Goal: Task Accomplishment & Management: Complete application form

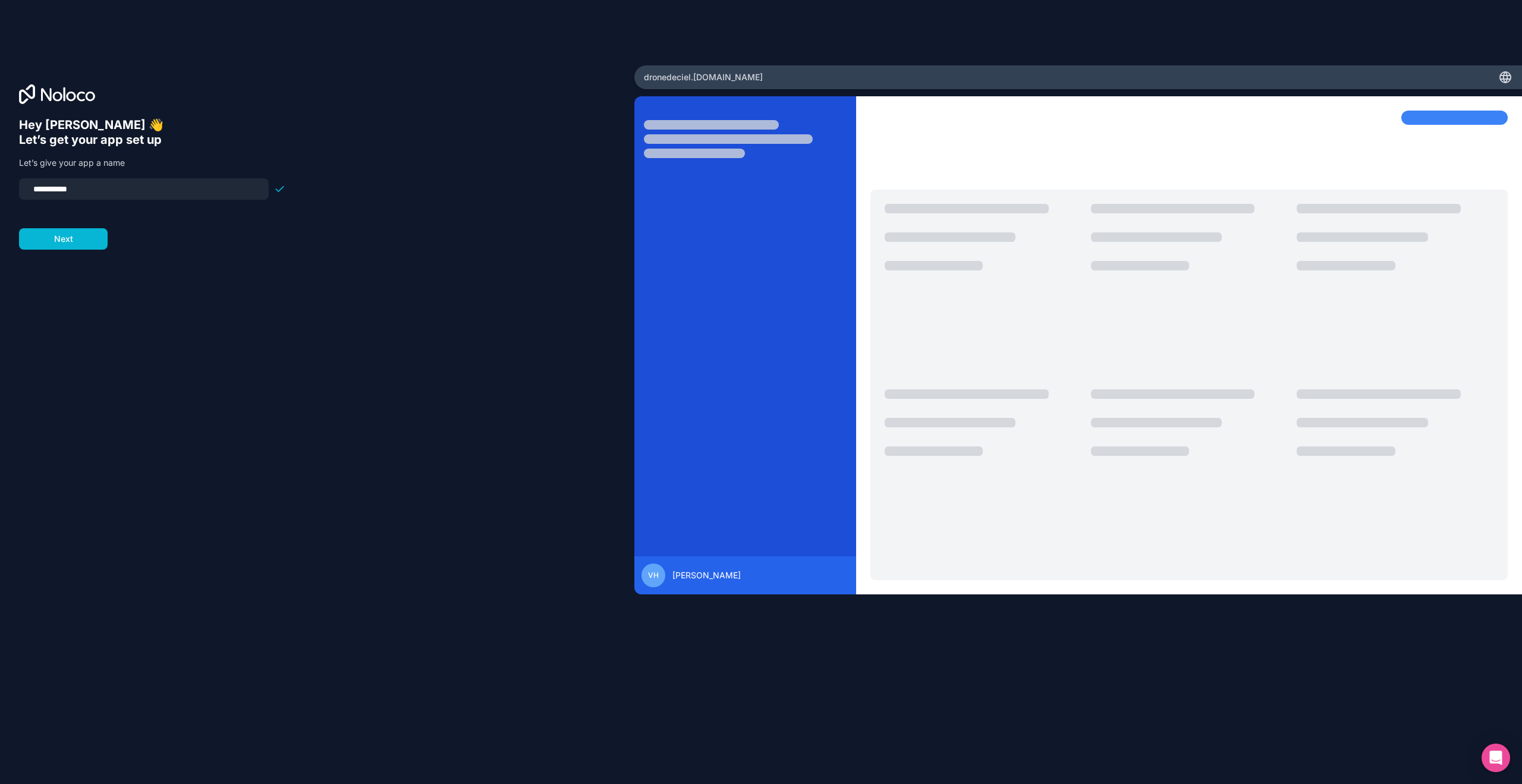
drag, startPoint x: 126, startPoint y: 190, endPoint x: -18, endPoint y: 171, distance: 145.2
click at [0, 171] on html "**********" at bounding box center [761, 392] width 1522 height 784
click at [98, 253] on div "**********" at bounding box center [317, 408] width 596 height 582
click at [99, 248] on button "Next" at bounding box center [63, 239] width 89 height 22
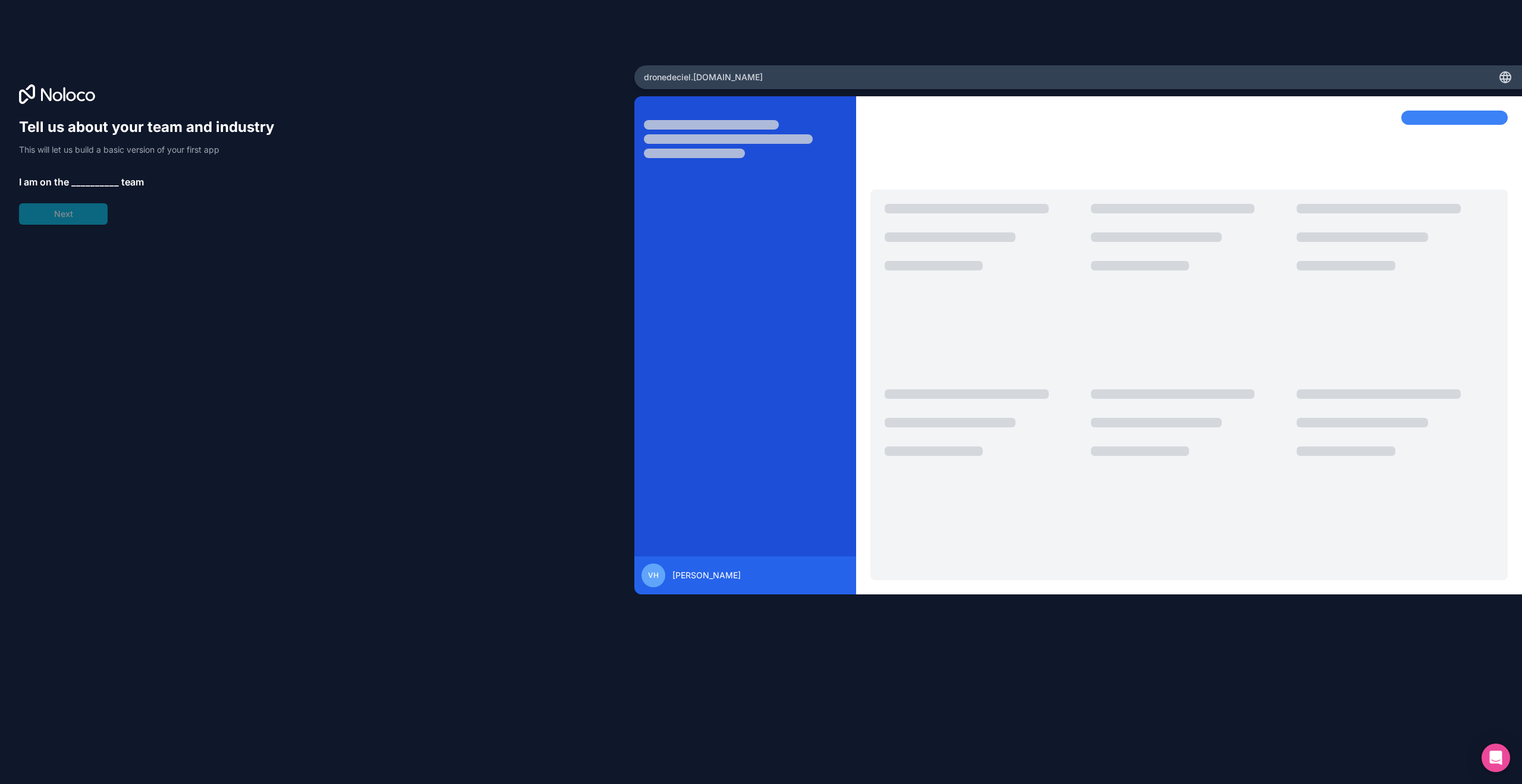
click at [76, 180] on span "__________" at bounding box center [95, 182] width 47 height 15
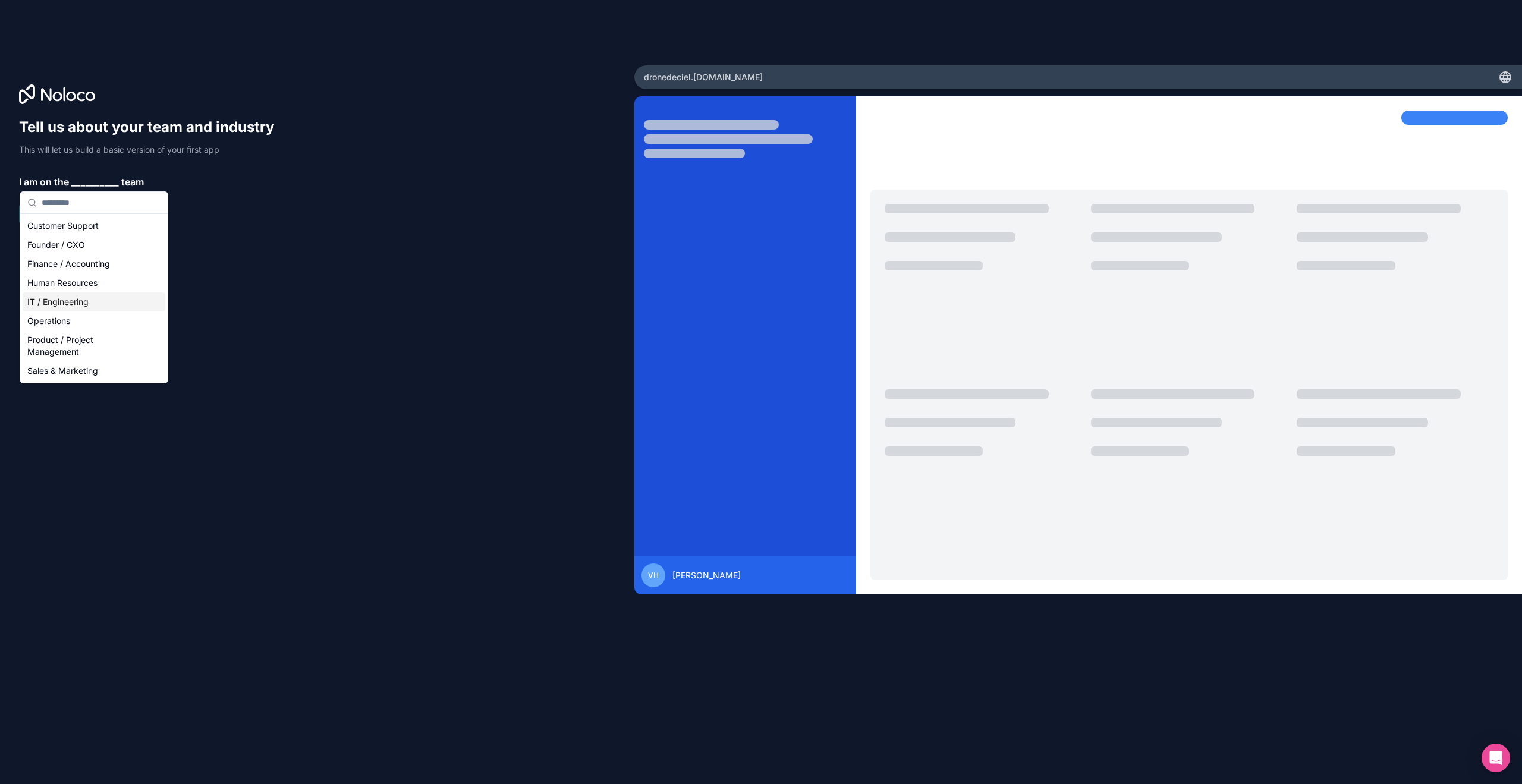
click at [74, 301] on div "IT / Engineering" at bounding box center [94, 302] width 143 height 19
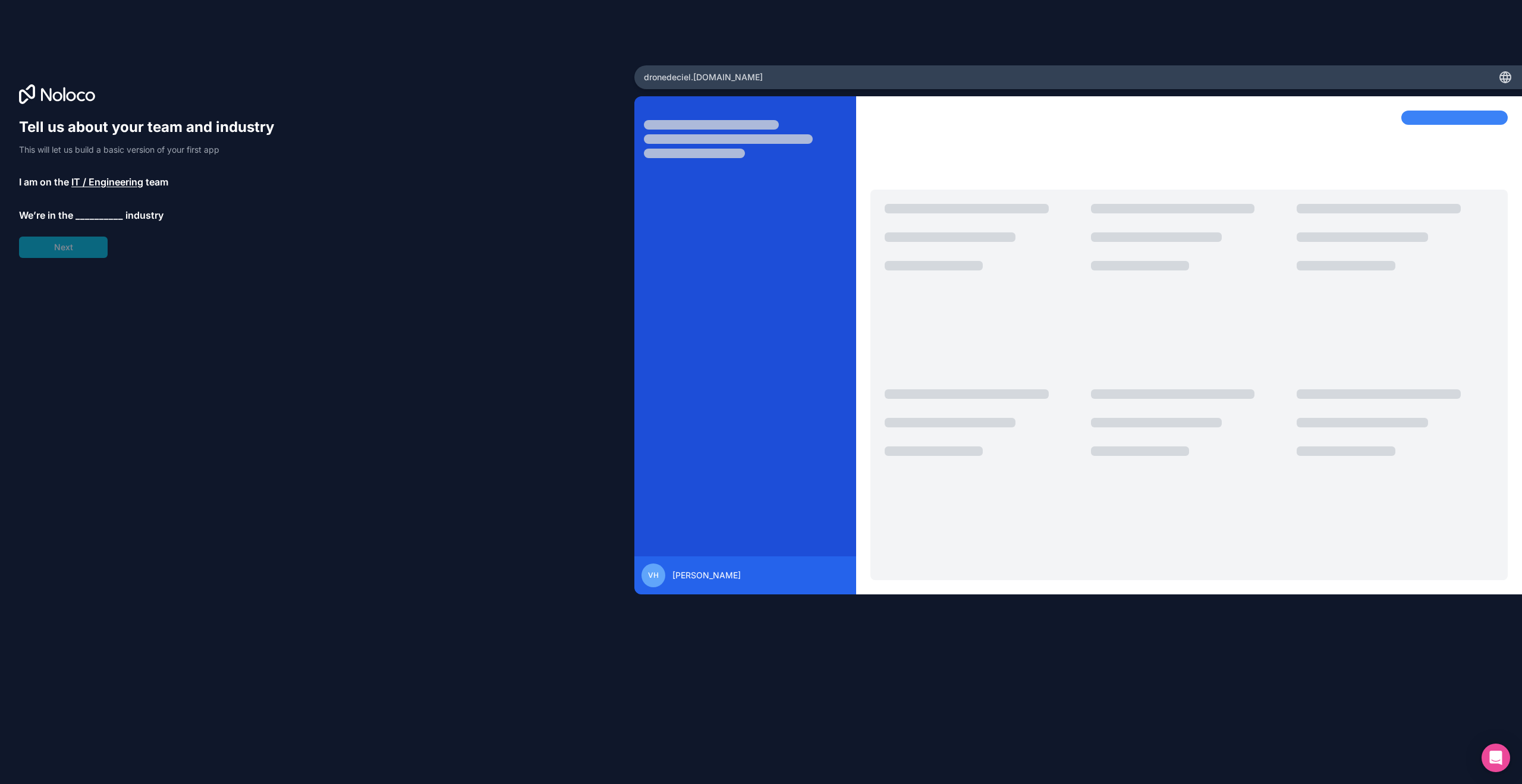
click at [74, 248] on div "Tell us about your team and industry This will let us build a basic version of …" at bounding box center [152, 188] width 266 height 140
click at [78, 219] on span "__________" at bounding box center [99, 215] width 47 height 15
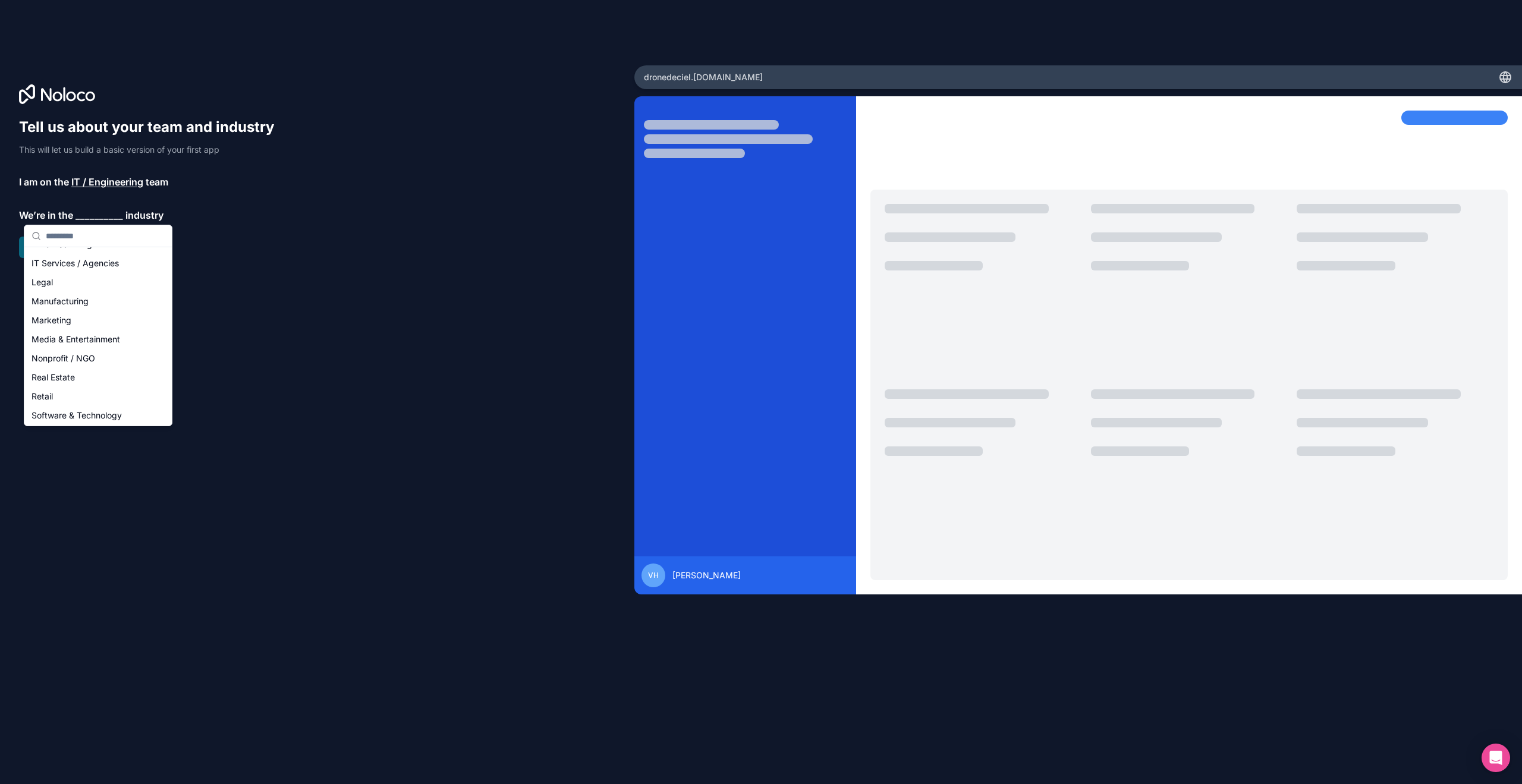
scroll to position [125, 0]
click at [76, 342] on div "Media & Entertainment" at bounding box center [98, 344] width 143 height 19
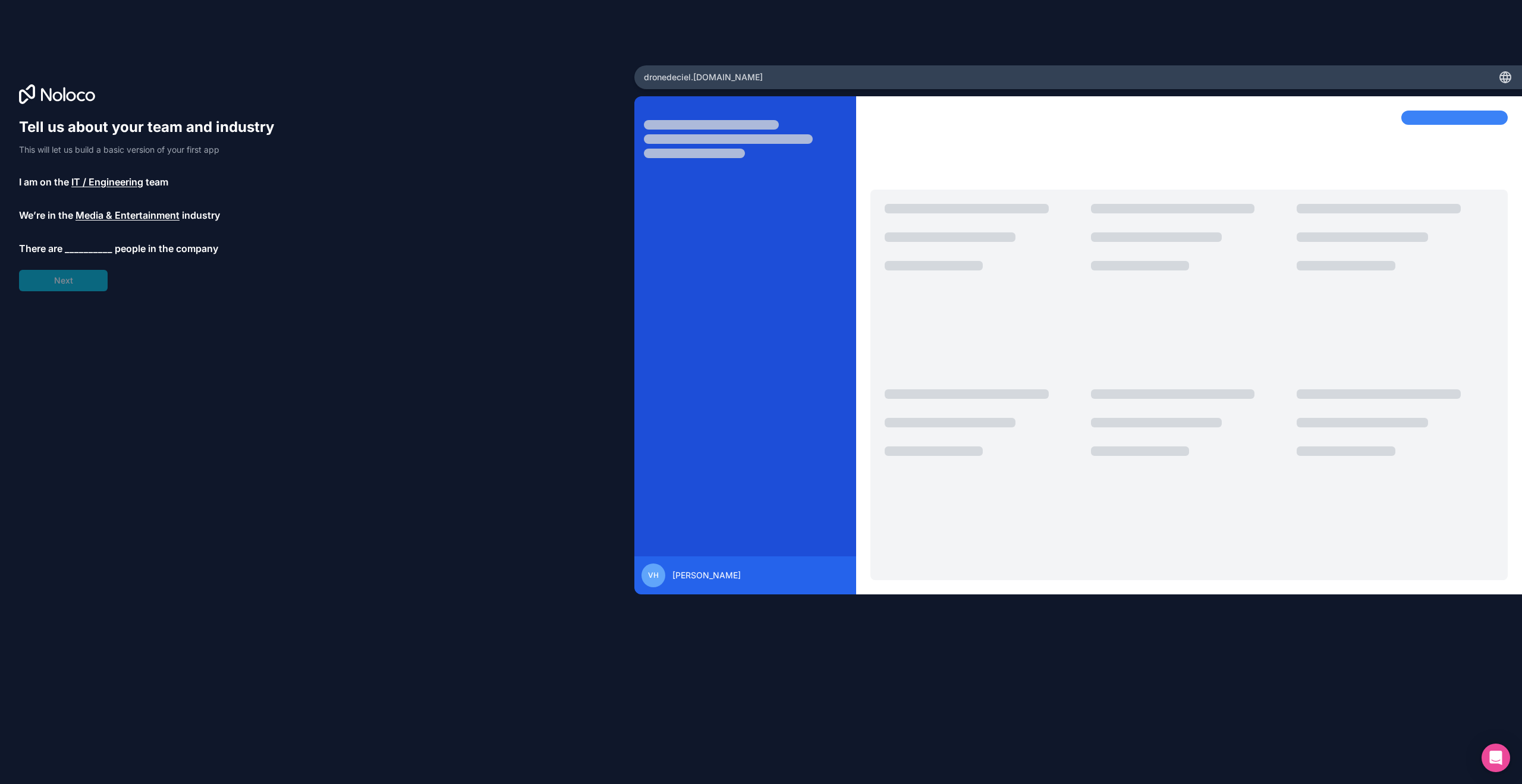
click at [93, 246] on span "__________" at bounding box center [88, 248] width 47 height 15
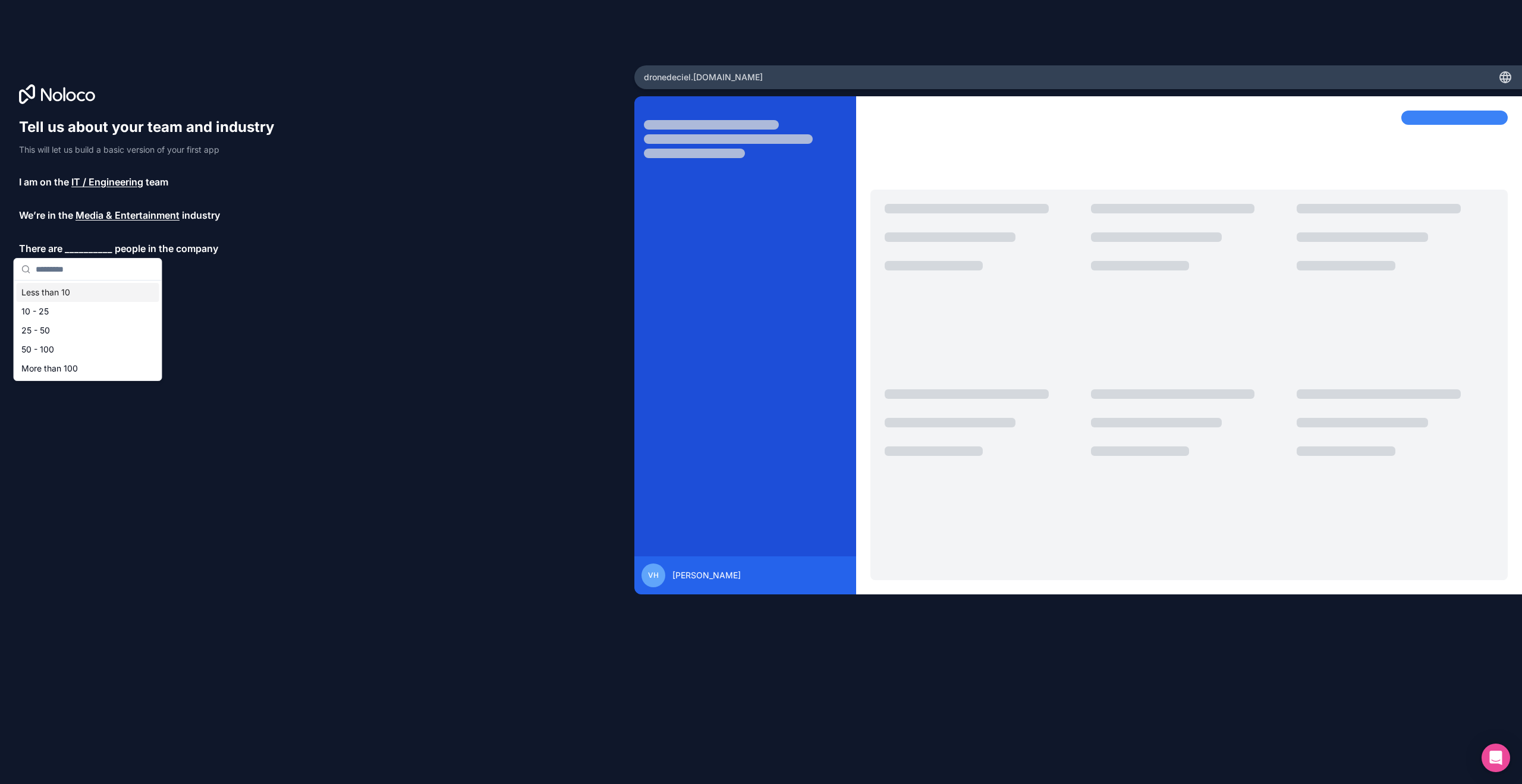
click at [69, 294] on div "Less than 10" at bounding box center [88, 292] width 143 height 19
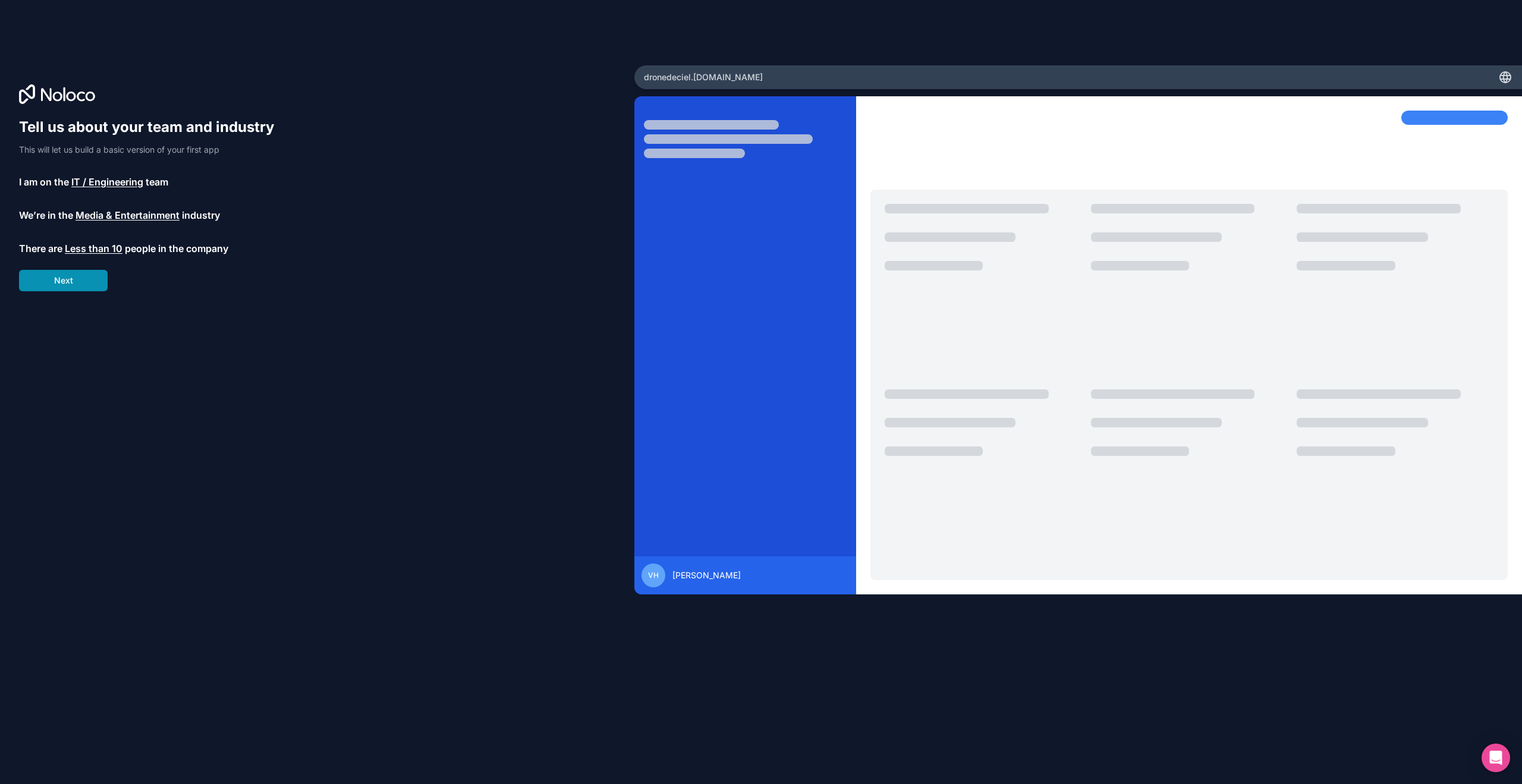
click at [71, 286] on button "Next" at bounding box center [63, 280] width 89 height 22
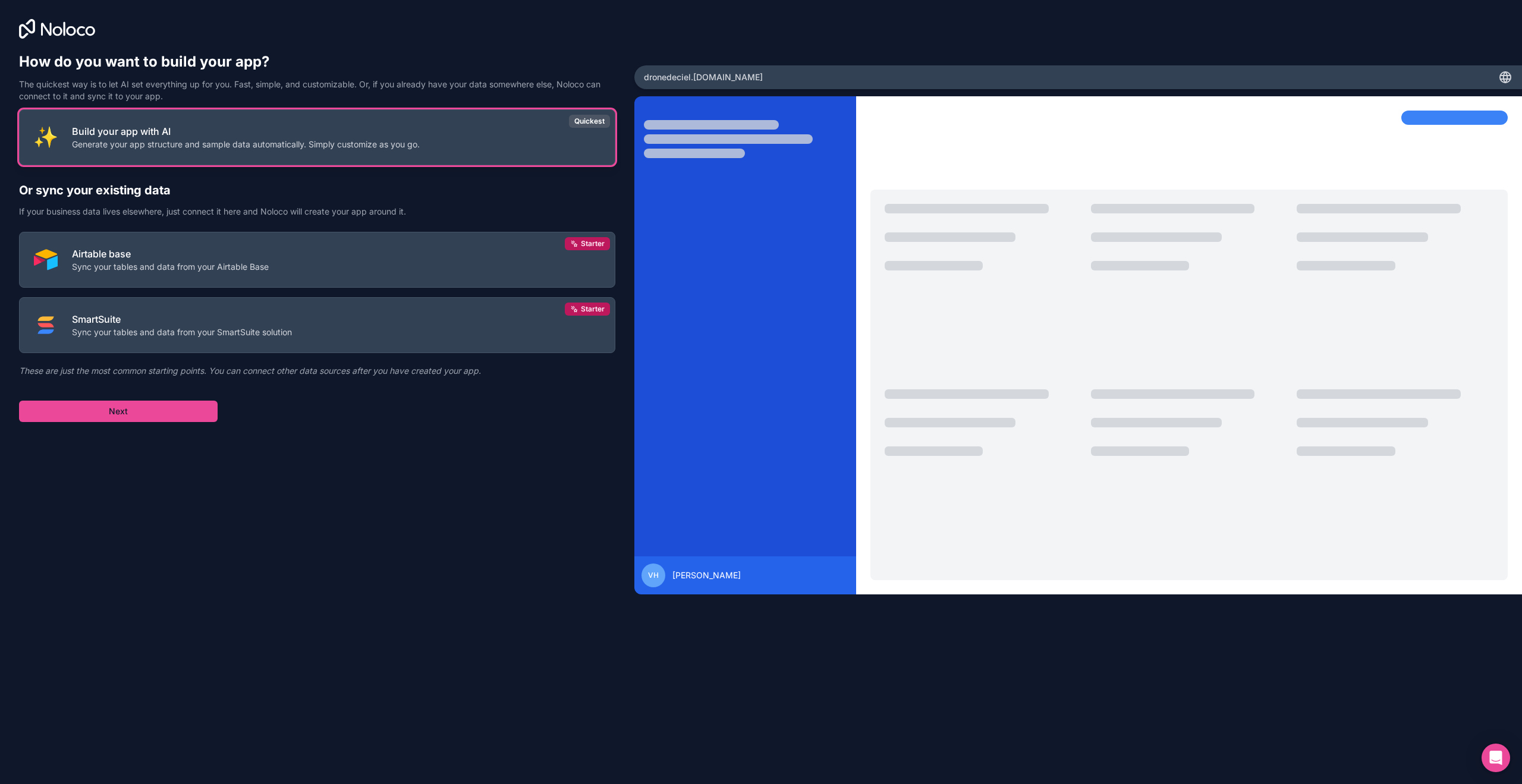
click at [197, 143] on p "Generate your app structure and sample data automatically. Simply customize as …" at bounding box center [245, 145] width 347 height 12
click at [165, 420] on button "Next" at bounding box center [118, 411] width 198 height 22
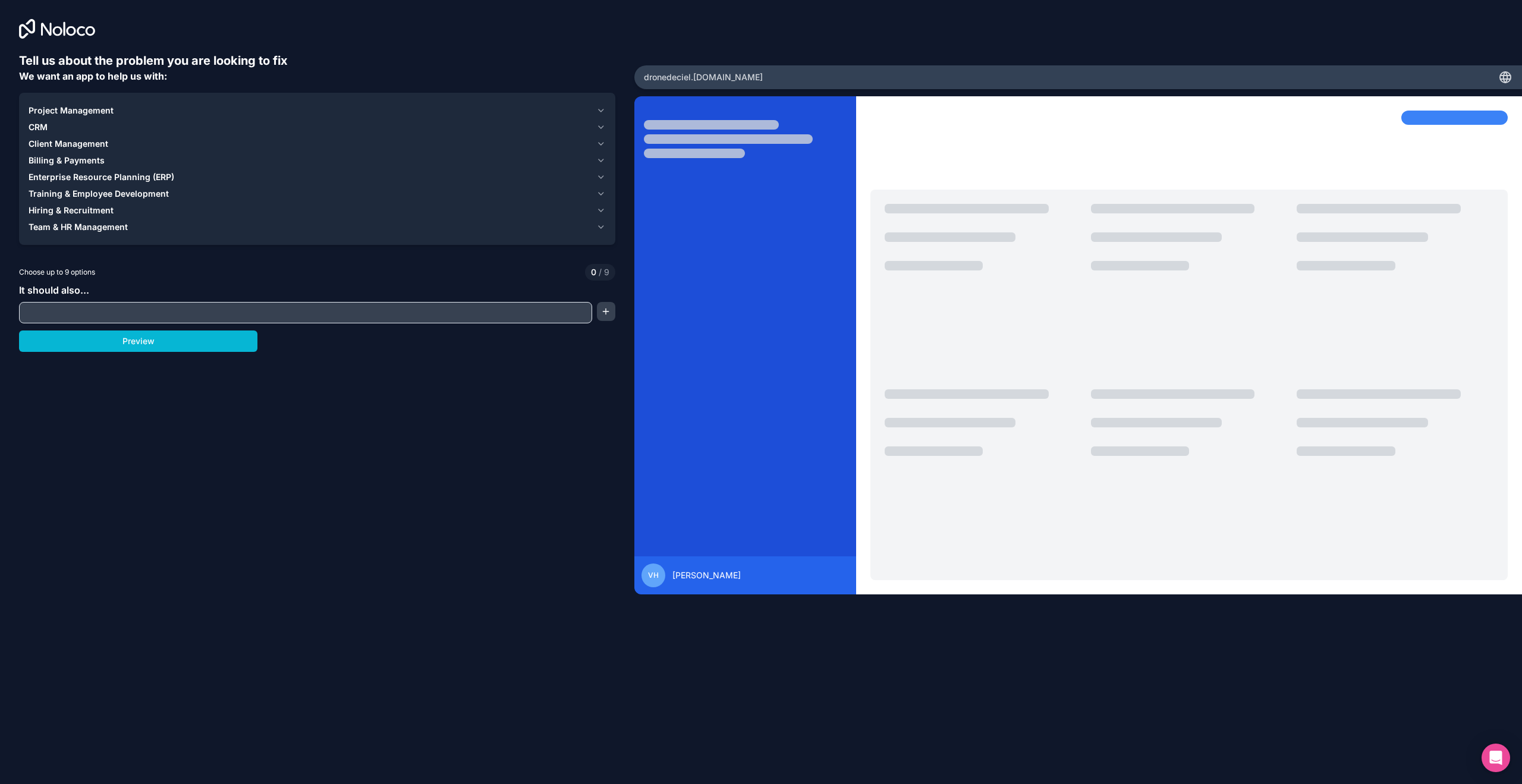
click at [76, 143] on span "Client Management" at bounding box center [68, 144] width 79 height 12
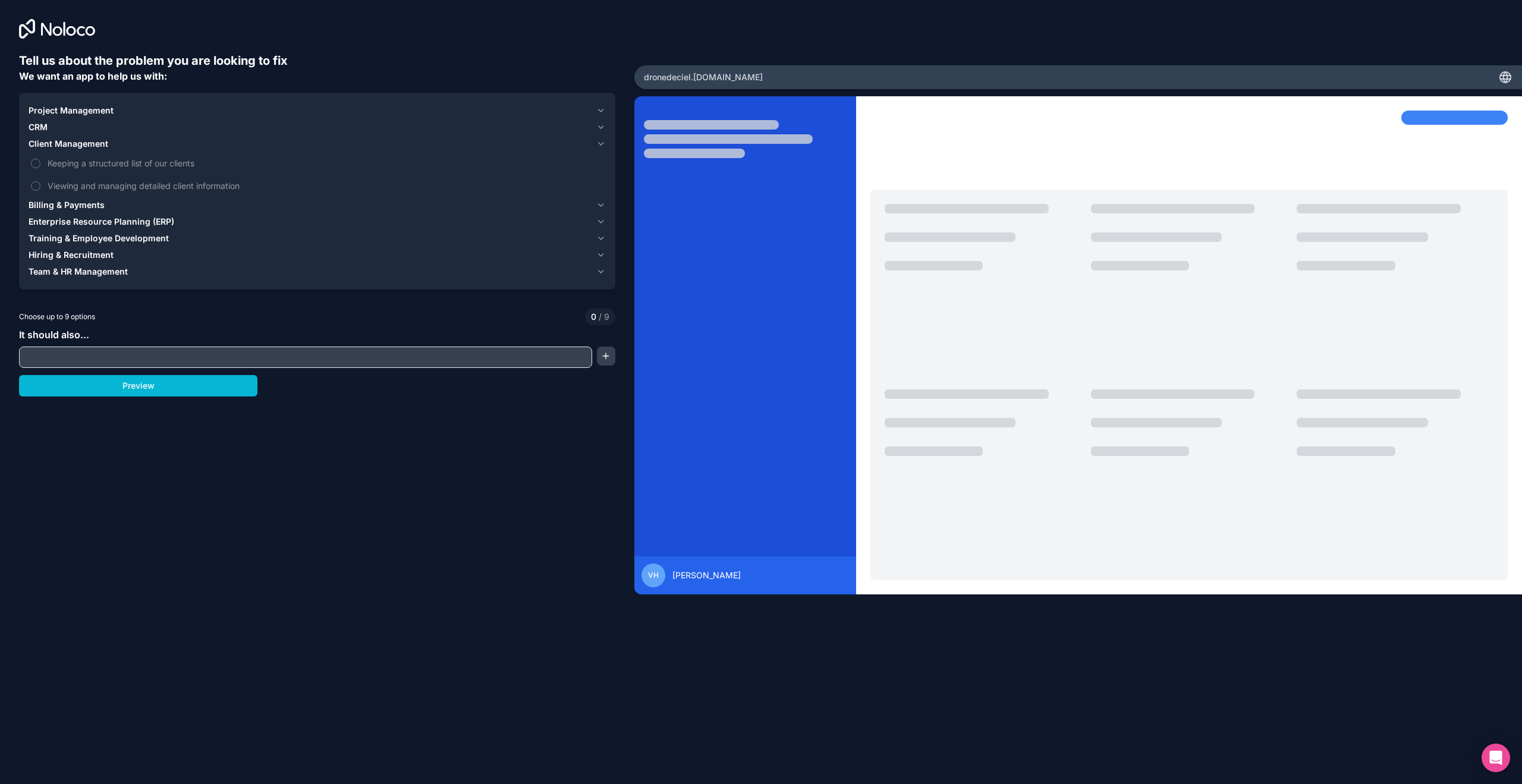
click at [197, 358] on input "text" at bounding box center [306, 357] width 567 height 16
click at [602, 353] on button "button" at bounding box center [605, 356] width 18 height 19
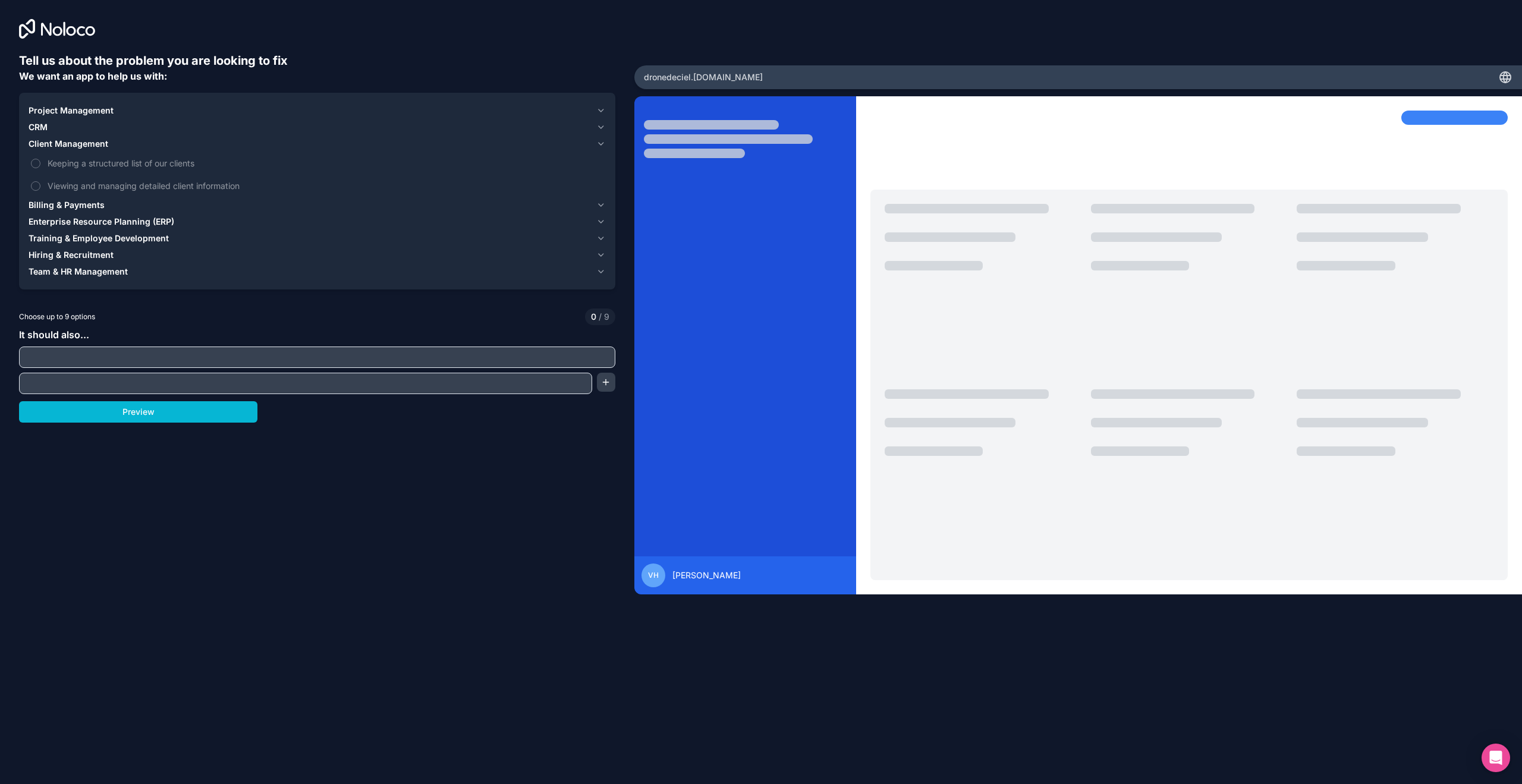
click at [76, 114] on span "Project Management" at bounding box center [71, 110] width 85 height 12
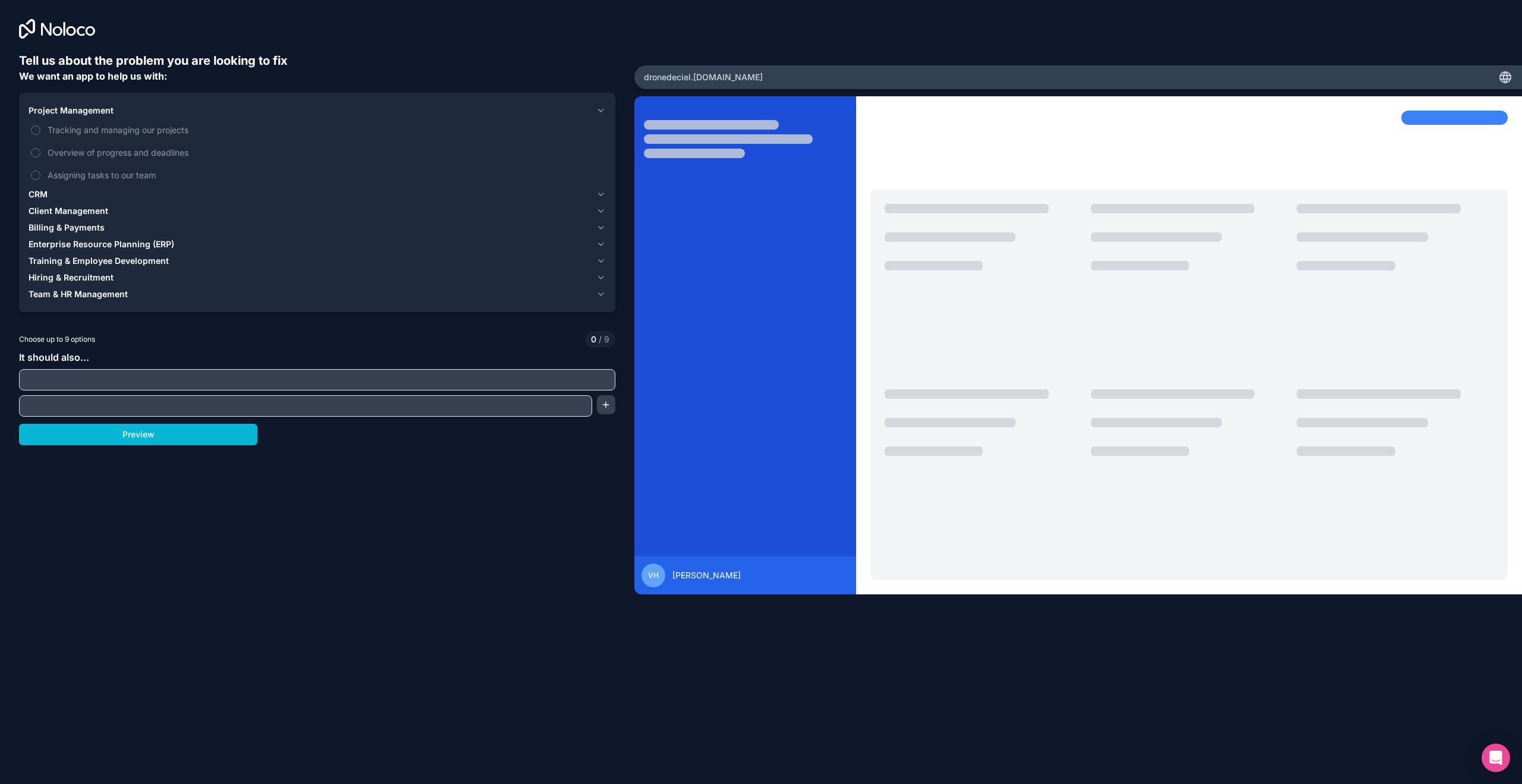
click at [68, 208] on span "Client Management" at bounding box center [68, 211] width 79 height 12
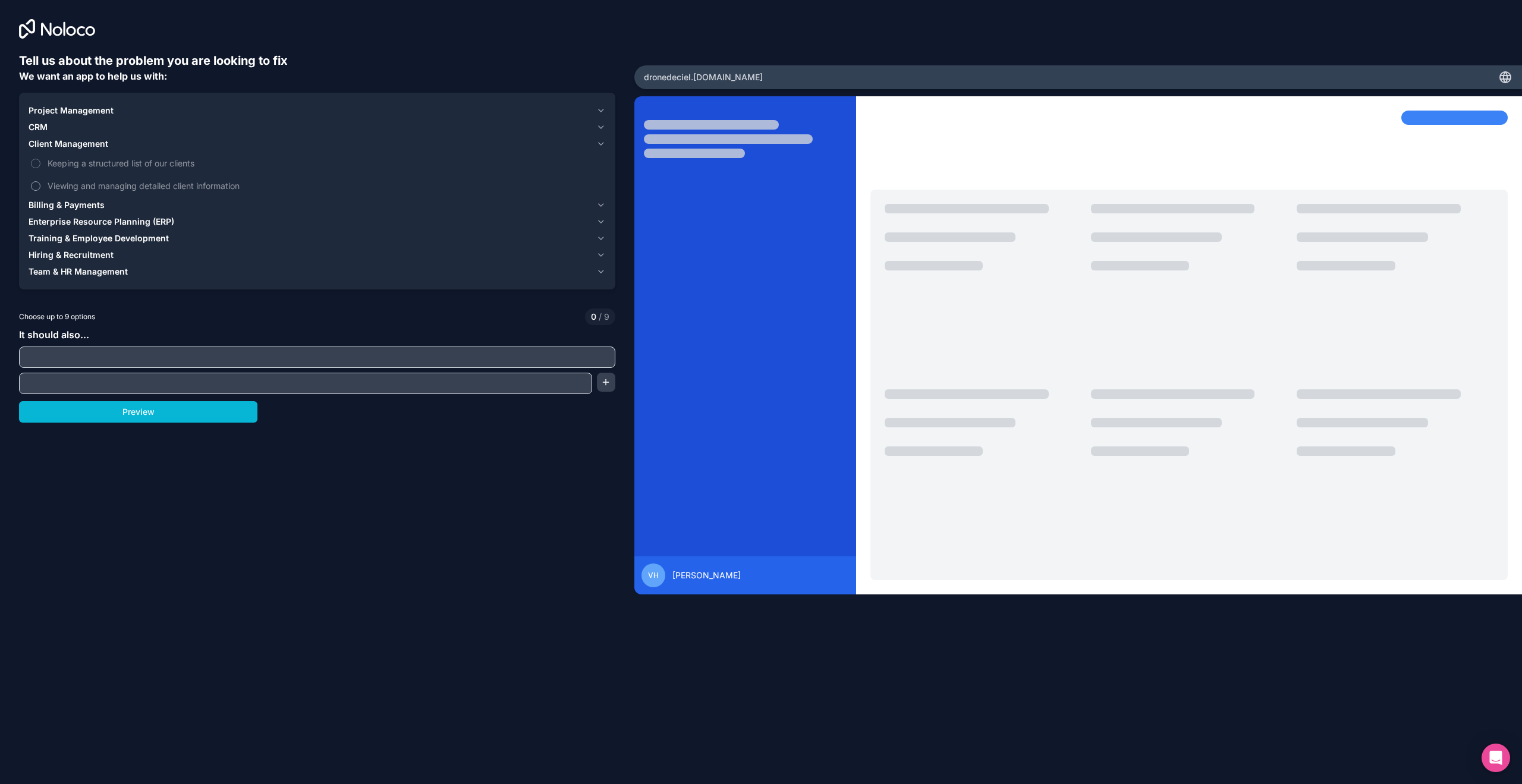
click at [121, 186] on span "Viewing and managing detailed client information" at bounding box center [325, 185] width 556 height 12
click at [41, 186] on button "Viewing and managing detailed client information" at bounding box center [35, 185] width 9 height 9
click at [114, 162] on span "Keeping a structured list of our clients" at bounding box center [325, 163] width 556 height 12
click at [41, 162] on button "Keeping a structured list of our clients" at bounding box center [35, 163] width 9 height 9
click at [115, 166] on span "Keeping a structured list of our clients" at bounding box center [325, 163] width 556 height 12
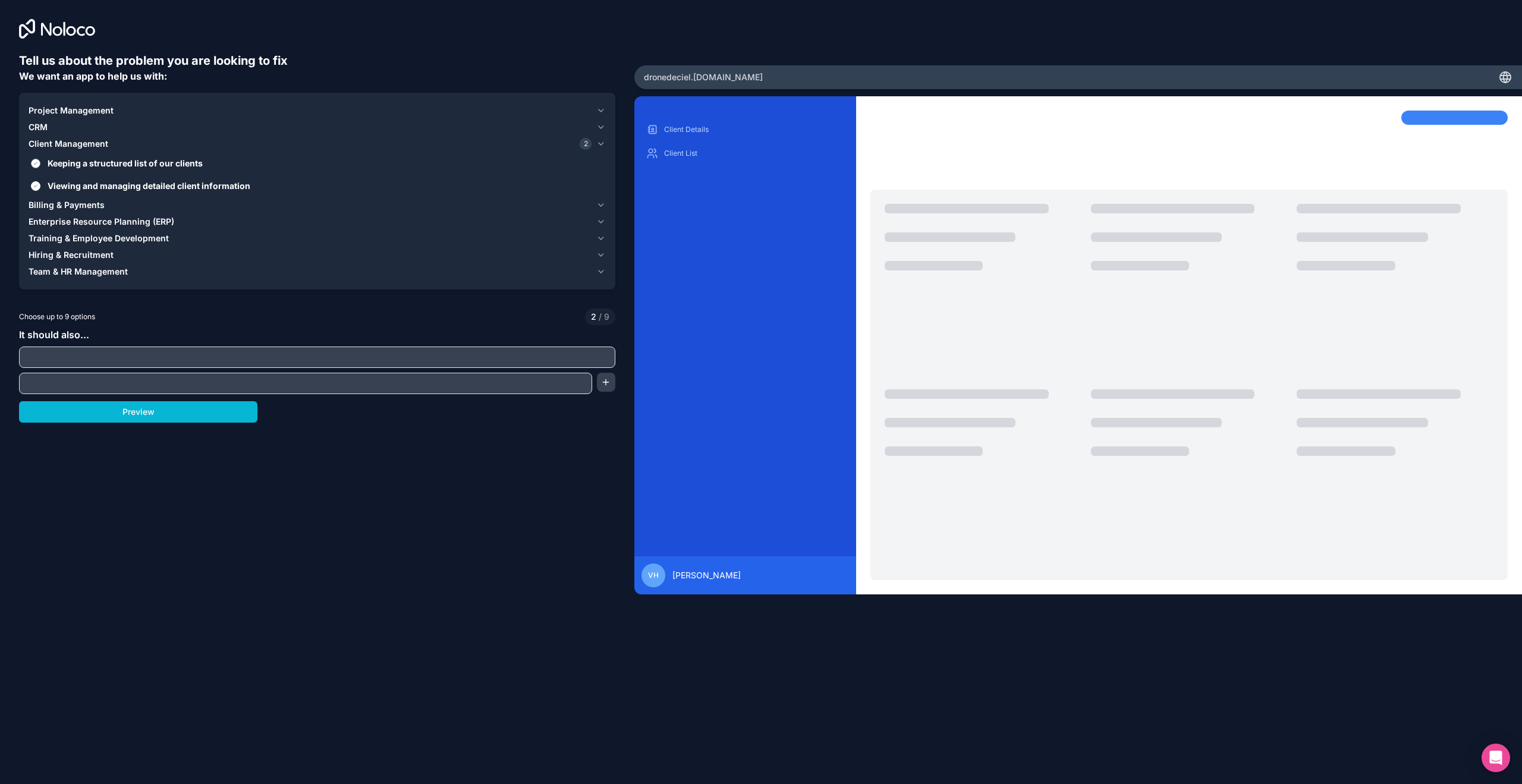
click at [41, 166] on button "Keeping a structured list of our clients" at bounding box center [35, 163] width 9 height 9
click at [118, 165] on span "Keeping a structured list of our clients" at bounding box center [325, 163] width 556 height 12
click at [41, 165] on button "Keeping a structured list of our clients" at bounding box center [35, 163] width 9 height 9
click at [118, 165] on span "Keeping a structured list of our clients" at bounding box center [325, 163] width 556 height 12
click at [41, 165] on button "Keeping a structured list of our clients" at bounding box center [35, 163] width 9 height 9
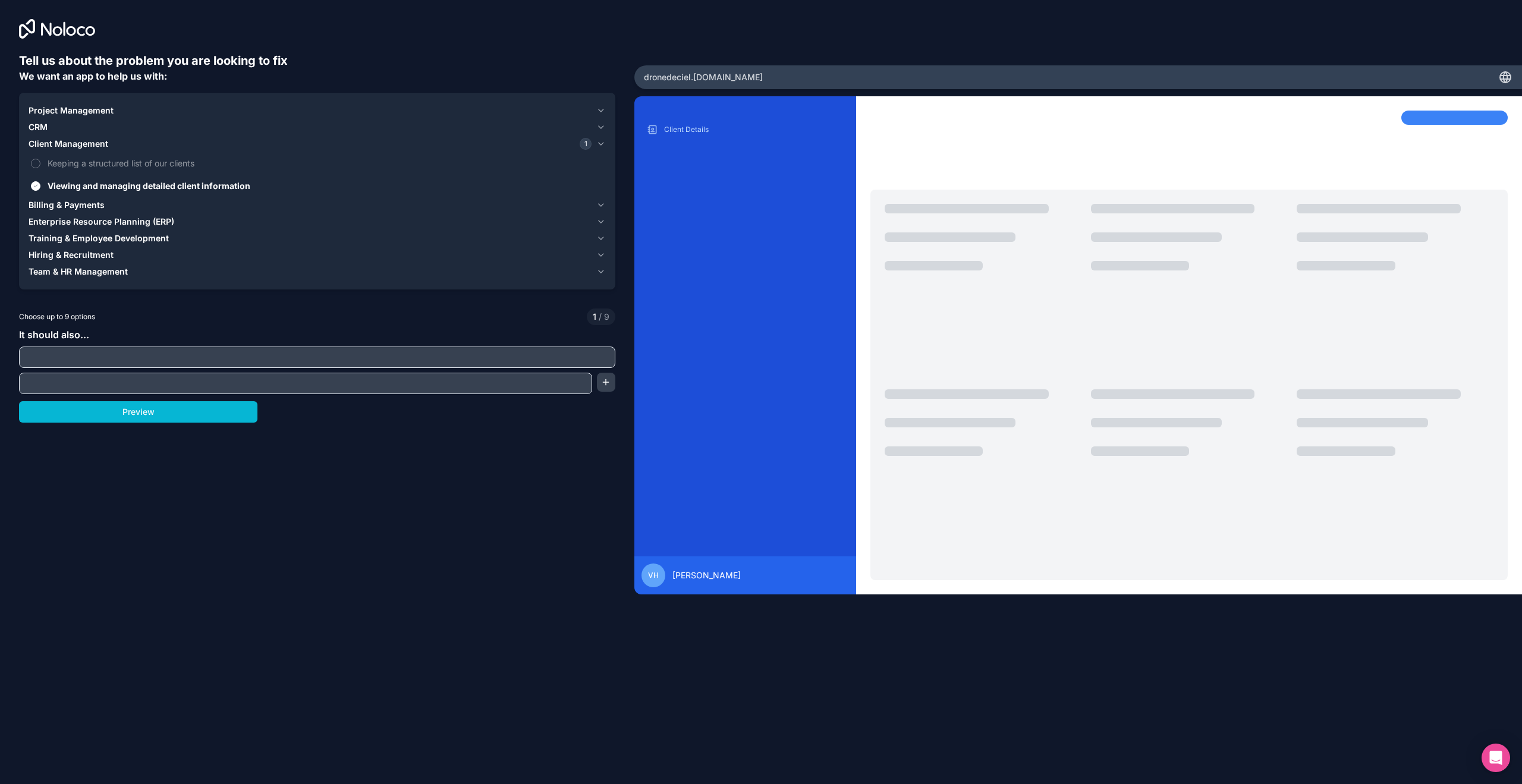
click at [101, 118] on button "Project Management" at bounding box center [317, 110] width 577 height 16
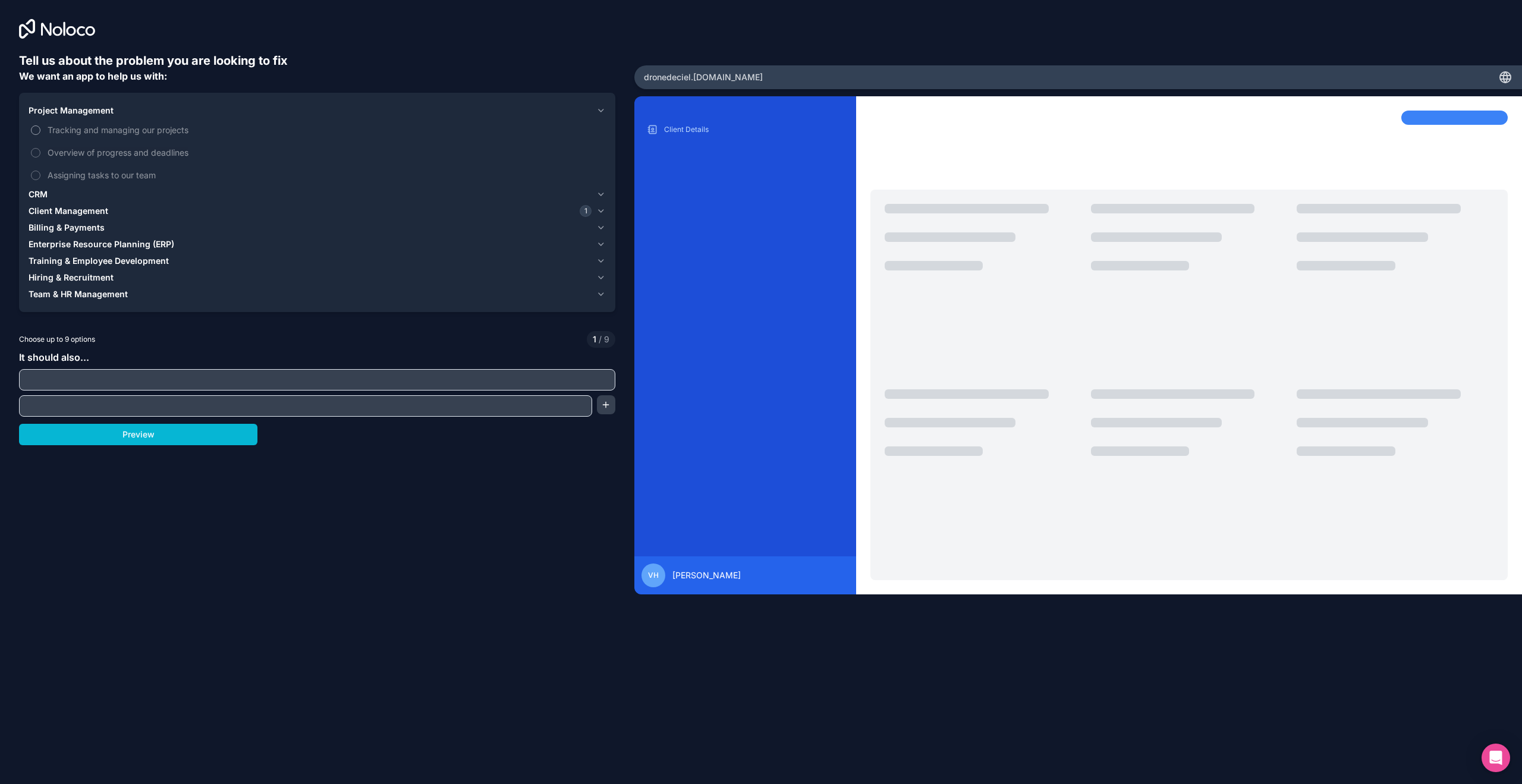
click at [86, 133] on span "Tracking and managing our projects" at bounding box center [325, 129] width 556 height 12
click at [41, 133] on button "Tracking and managing our projects" at bounding box center [35, 130] width 9 height 9
click at [86, 133] on span "Tracking and managing our projects" at bounding box center [325, 129] width 556 height 12
click at [41, 133] on button "Tracking and managing our projects" at bounding box center [35, 130] width 9 height 9
click at [78, 277] on span "Hiring & Recruitment" at bounding box center [71, 277] width 85 height 12
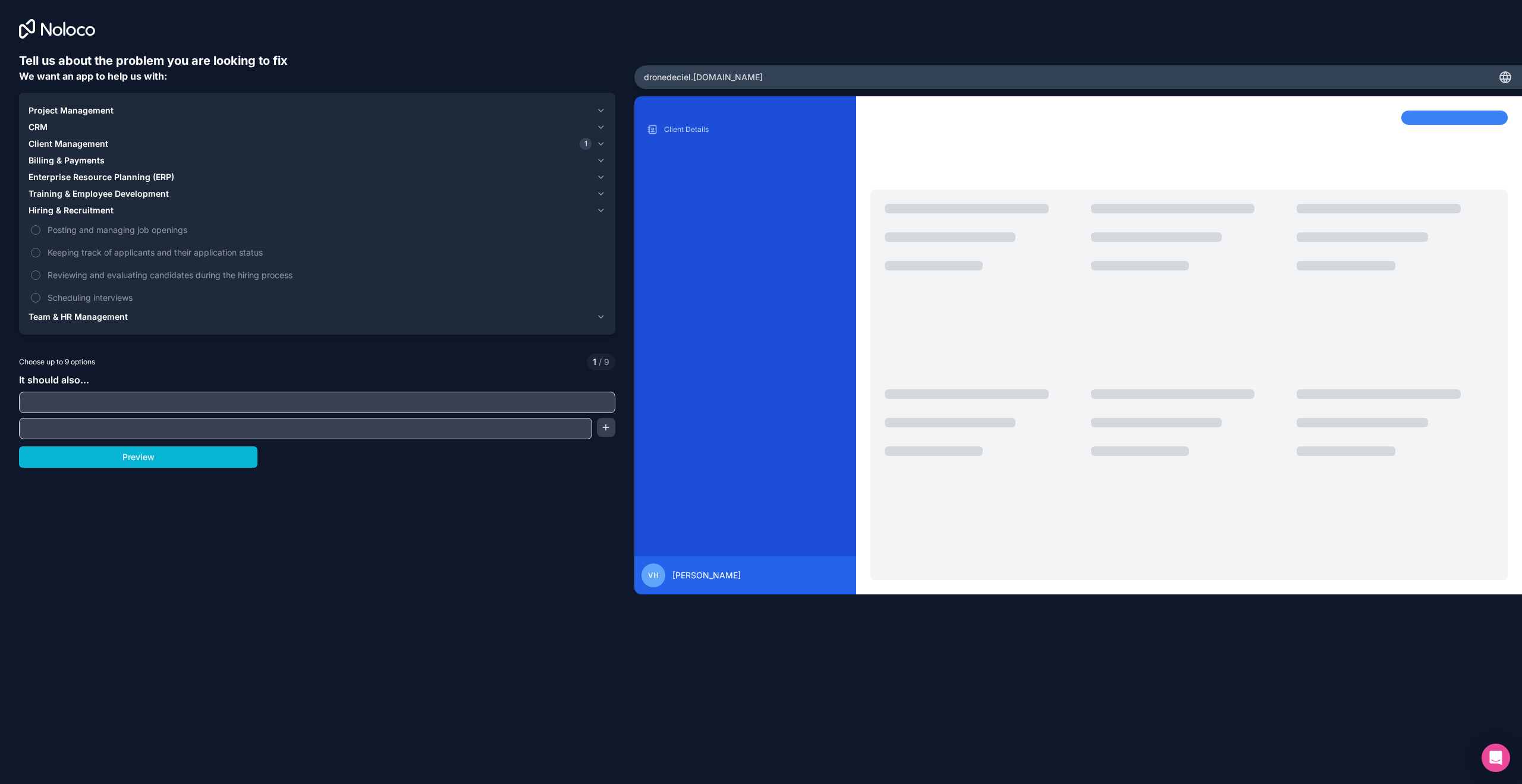
click at [82, 198] on span "Training & Employee Development" at bounding box center [98, 194] width 140 height 12
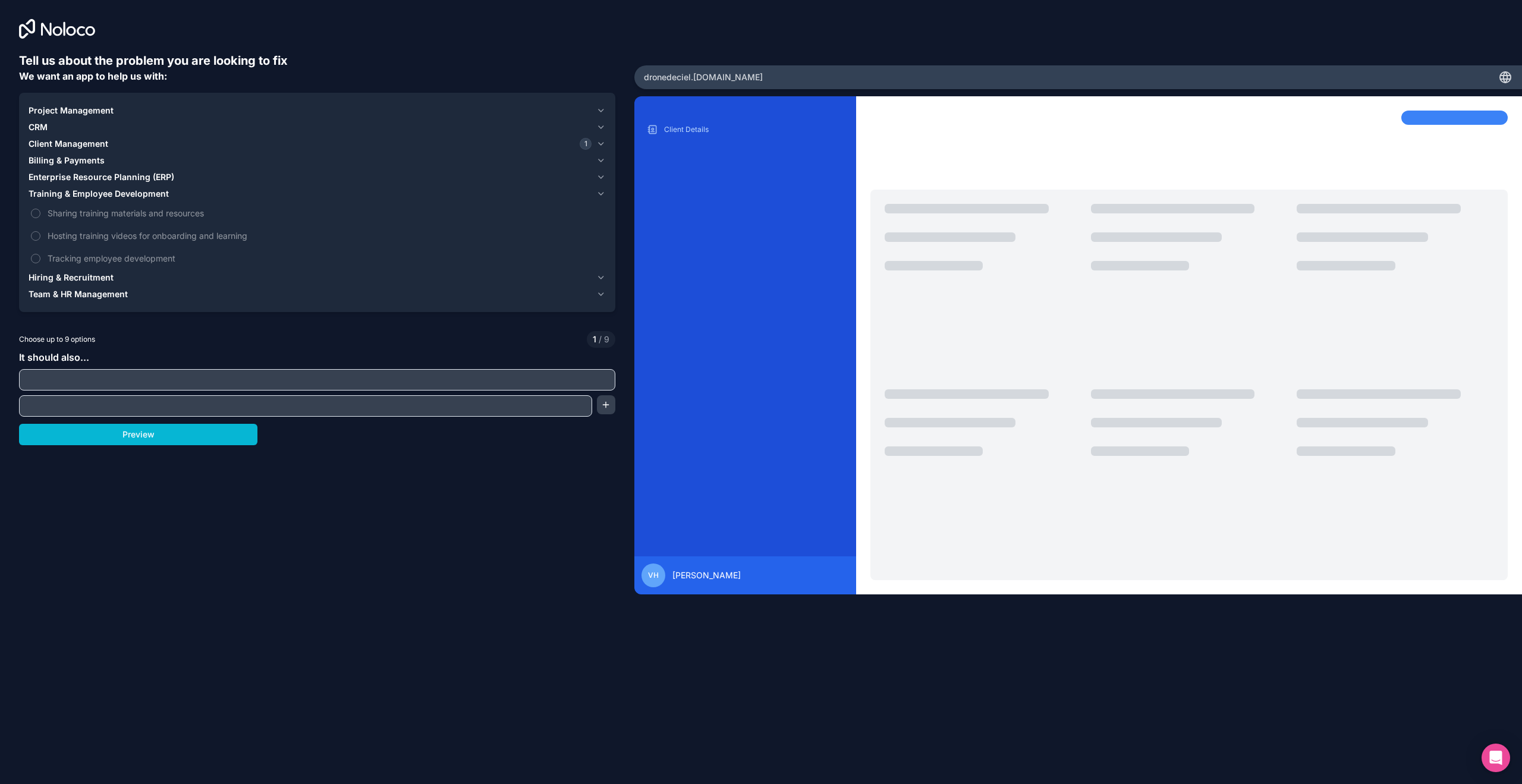
click at [99, 291] on span "Team & HR Management" at bounding box center [78, 295] width 99 height 12
click at [109, 176] on span "Enterprise Resource Planning (ERP)" at bounding box center [101, 177] width 146 height 12
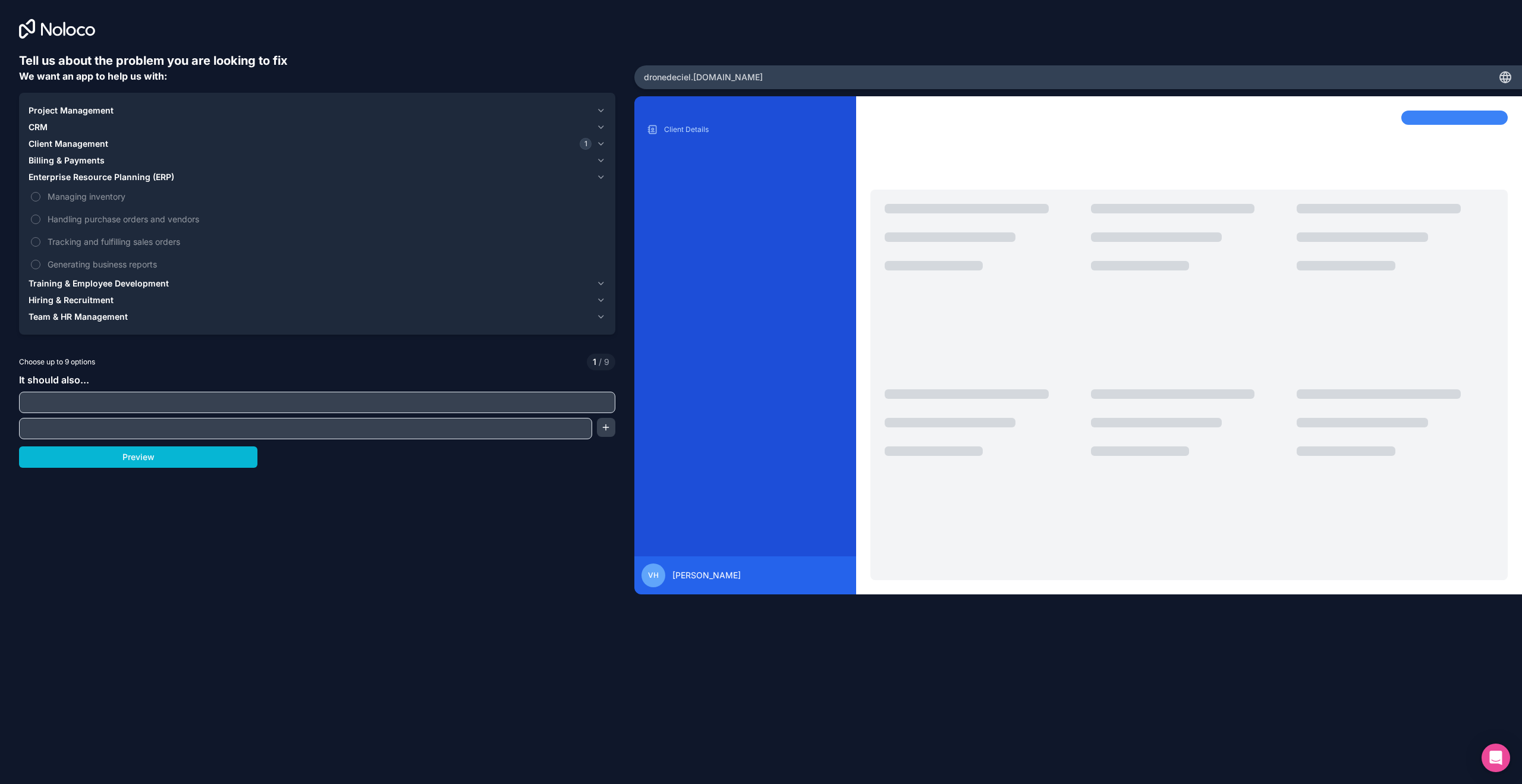
click at [101, 162] on span "Billing & Payments" at bounding box center [66, 160] width 76 height 12
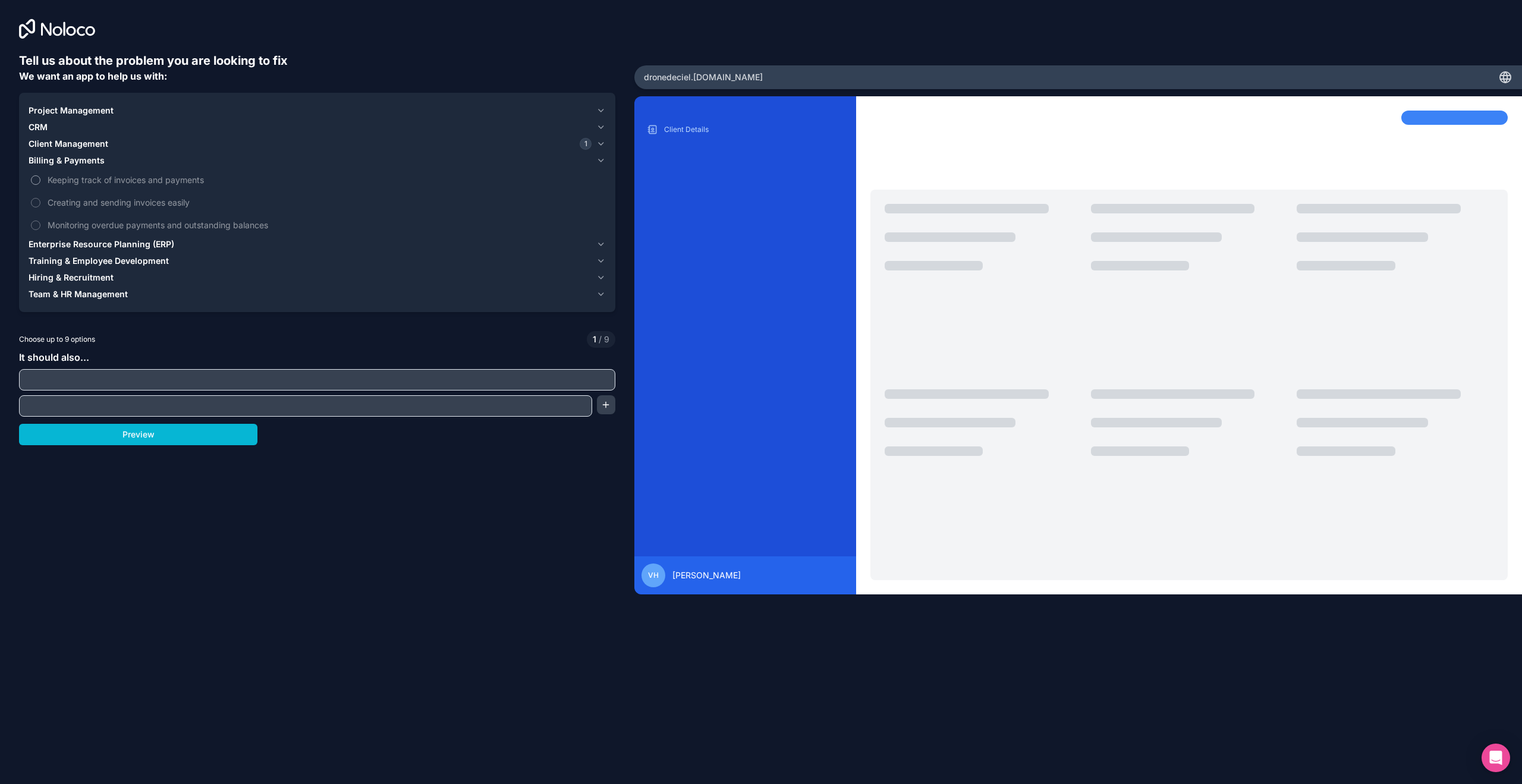
click at [107, 183] on span "Keeping track of invoices and payments" at bounding box center [325, 179] width 556 height 12
click at [41, 183] on button "Keeping track of invoices and payments" at bounding box center [35, 179] width 9 height 9
click at [104, 183] on span "Keeping track of invoices and payments" at bounding box center [325, 179] width 556 height 12
click at [41, 183] on button "Keeping track of invoices and payments" at bounding box center [35, 179] width 9 height 9
click at [84, 147] on span "Client Management" at bounding box center [68, 144] width 79 height 12
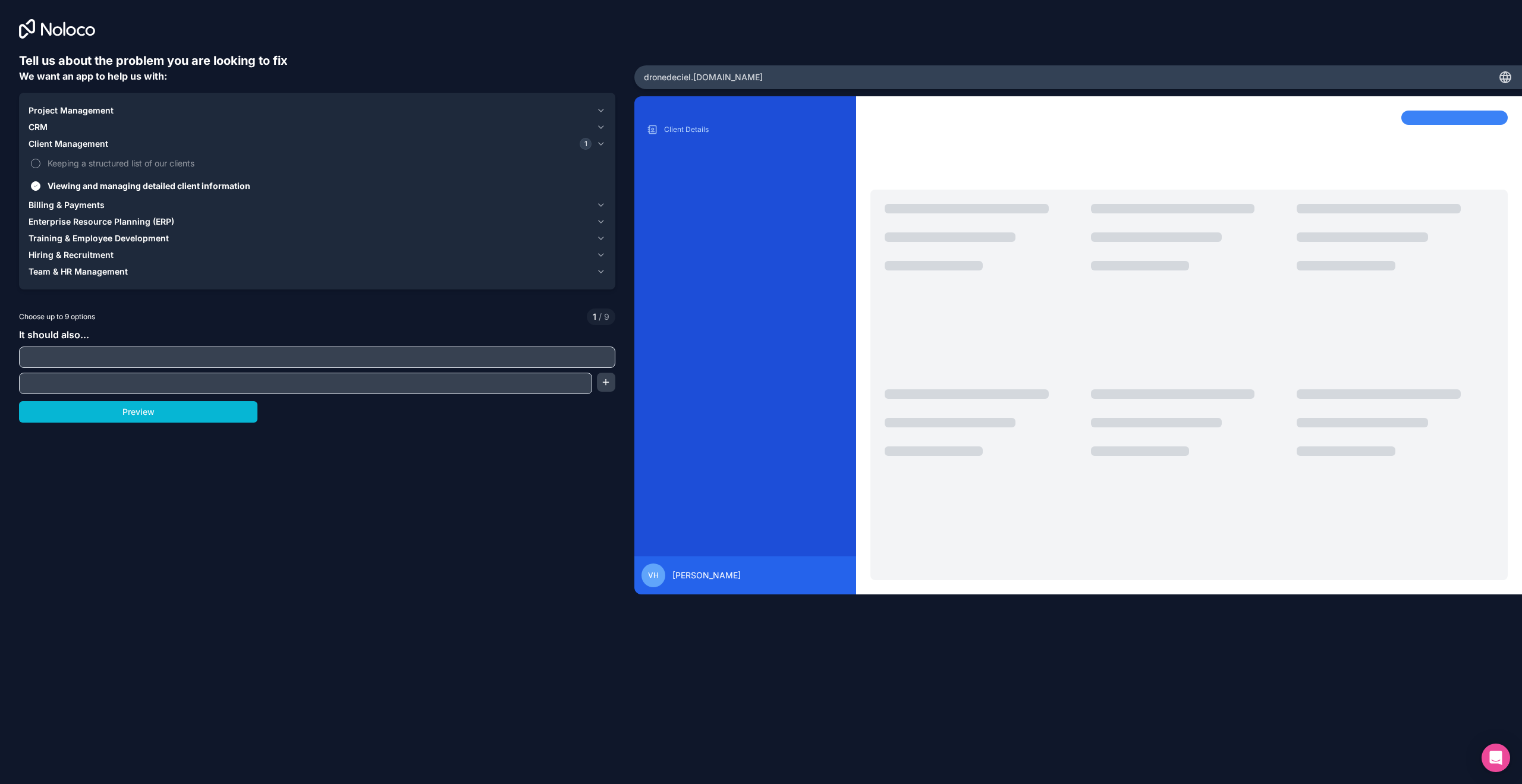
click at [77, 164] on span "Keeping a structured list of our clients" at bounding box center [325, 163] width 556 height 12
click at [41, 164] on button "Keeping a structured list of our clients" at bounding box center [35, 163] width 9 height 9
click at [165, 409] on button "Preview" at bounding box center [138, 412] width 239 height 22
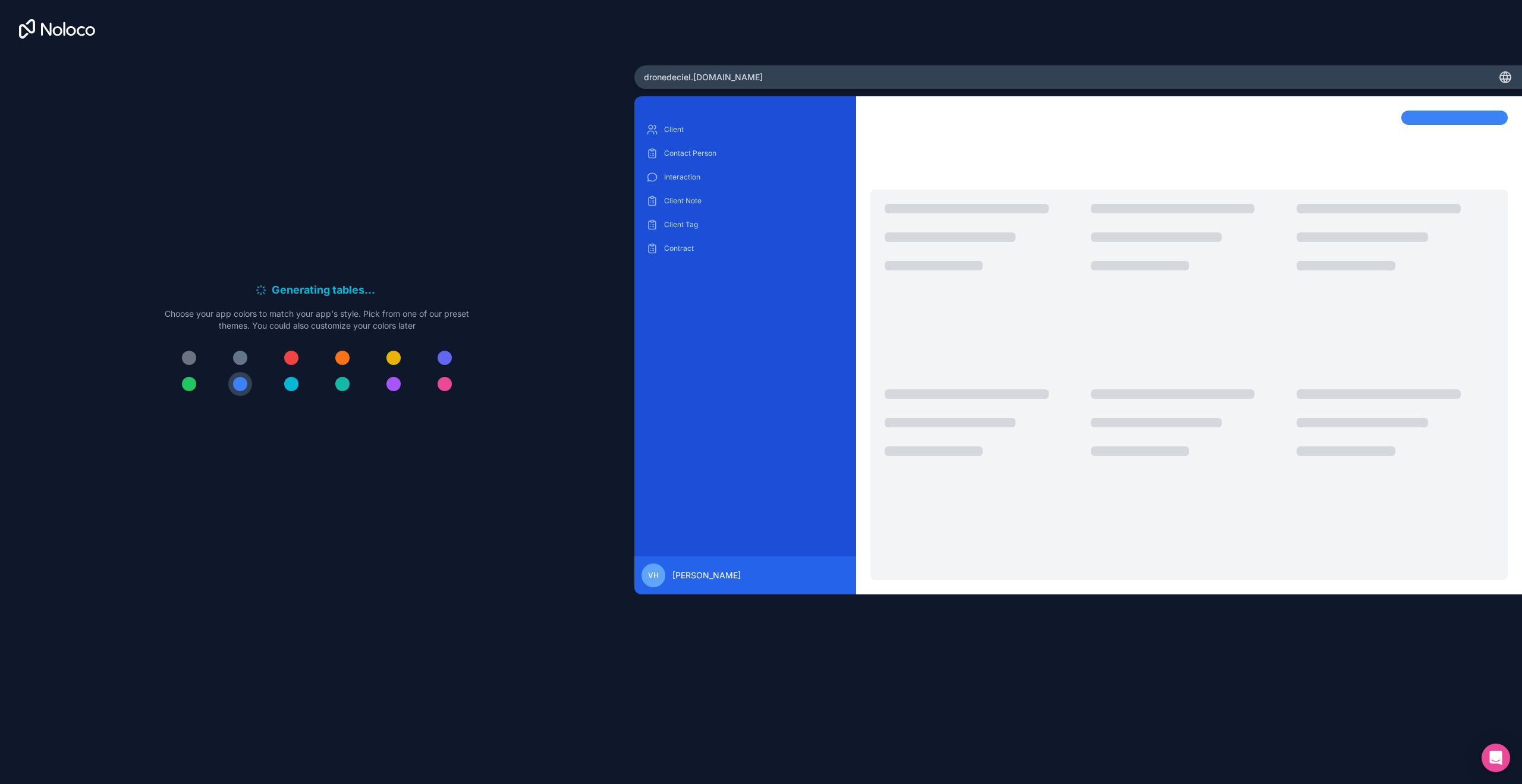
click at [493, 63] on div "Generating tables . . . Meanwhile, let's personalize it! Choose your app colors…" at bounding box center [317, 343] width 596 height 582
click at [473, 195] on div "Generating tables . . . Meanwhile, let's personalize it! Choose your app colors…" at bounding box center [317, 343] width 596 height 582
click at [679, 179] on p "Interaction" at bounding box center [753, 177] width 180 height 9
click at [691, 158] on div "Contact Person" at bounding box center [745, 153] width 203 height 19
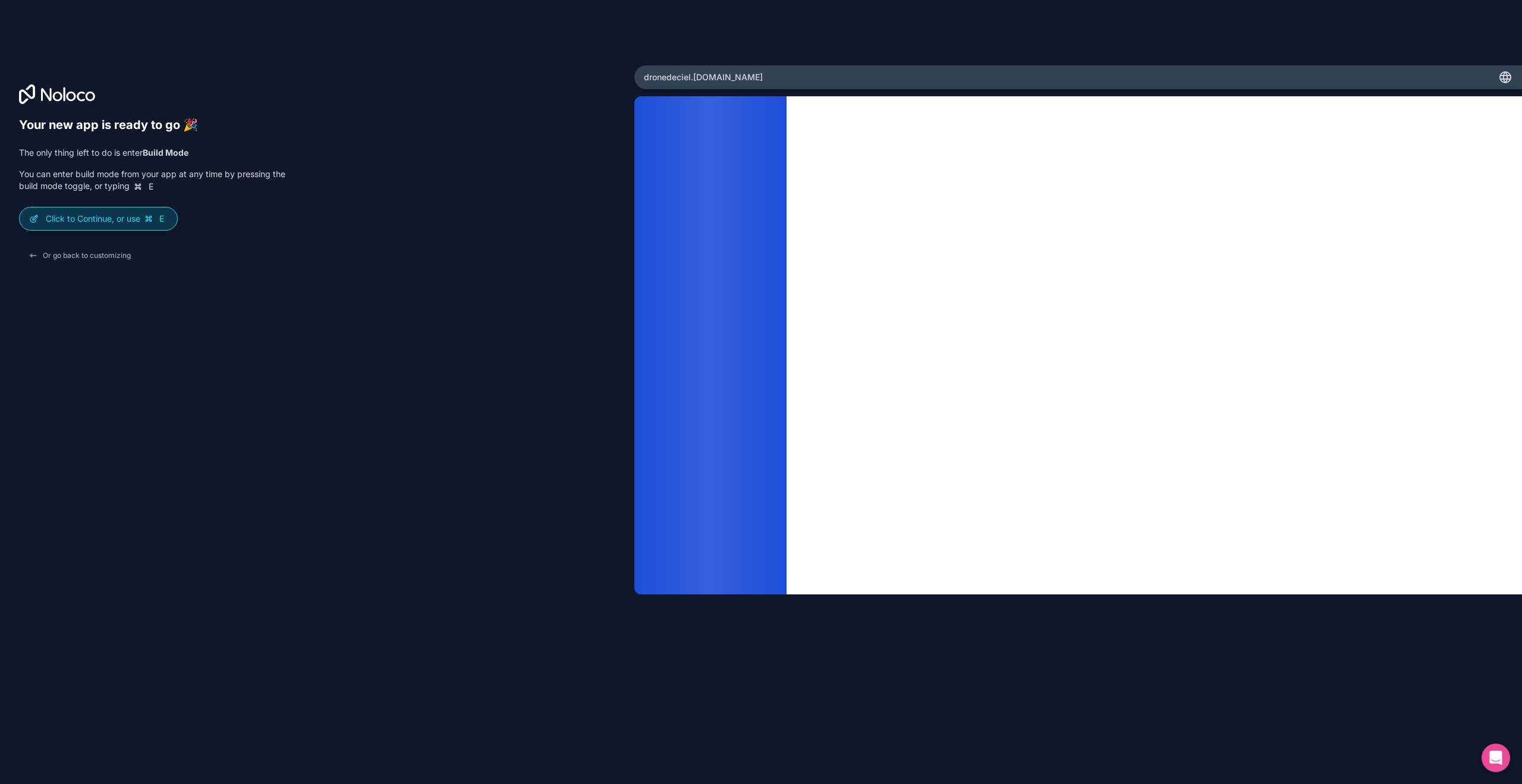
click at [151, 220] on icon at bounding box center [148, 218] width 9 height 9
